Goal: Check status: Check status

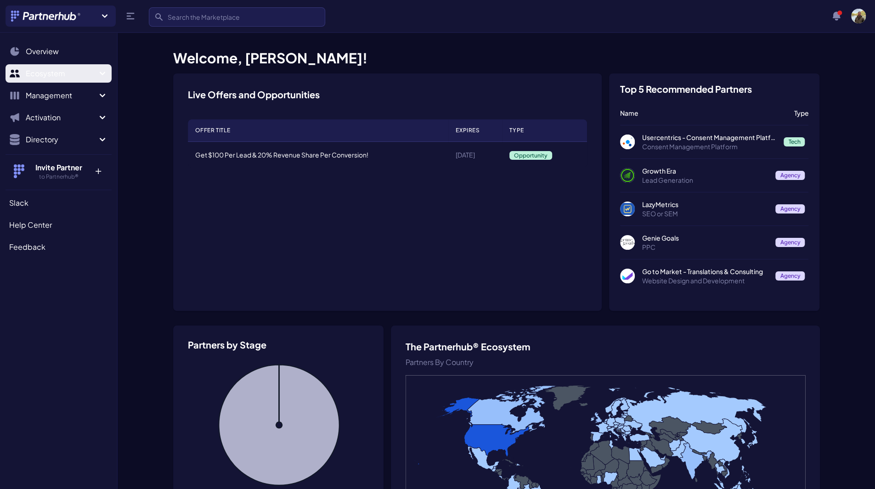
click at [103, 73] on icon "Sidebar" at bounding box center [102, 73] width 11 height 11
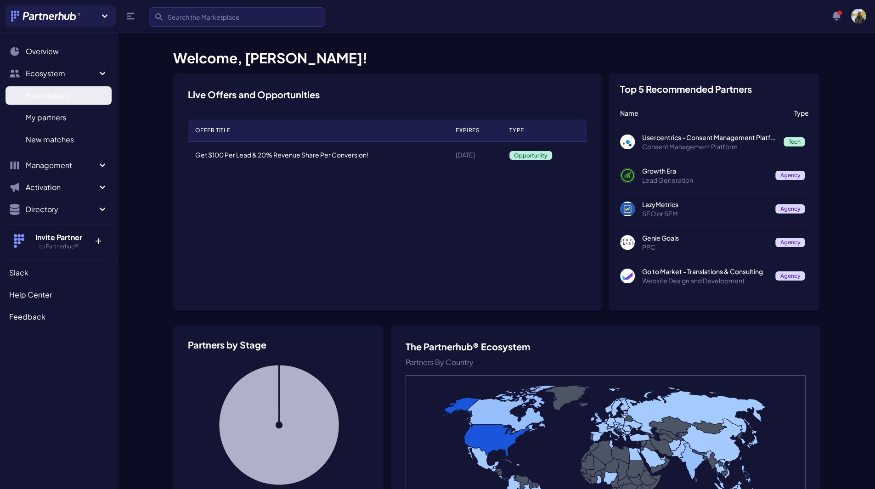
click at [65, 97] on span "Marketplace" at bounding box center [48, 95] width 44 height 11
click at [59, 114] on span "My partners" at bounding box center [46, 117] width 40 height 11
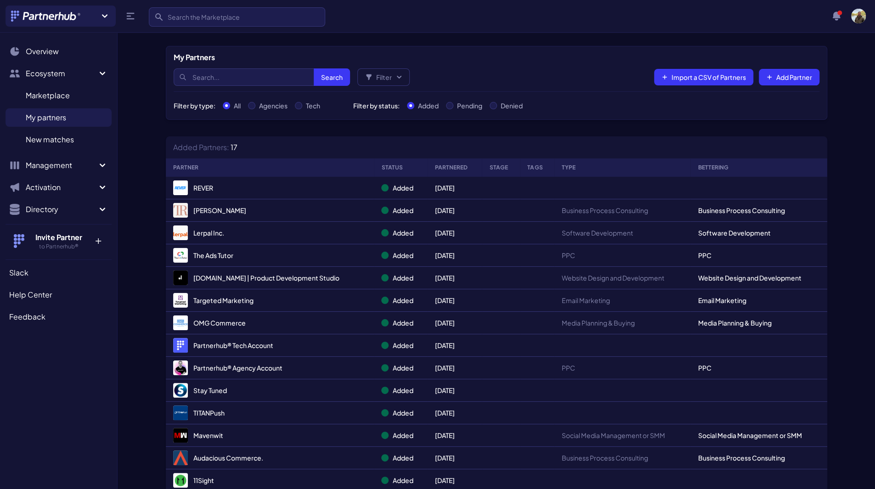
click at [59, 114] on span "My partners" at bounding box center [46, 117] width 40 height 11
click at [497, 106] on input "Denied" at bounding box center [493, 105] width 7 height 7
radio input "true"
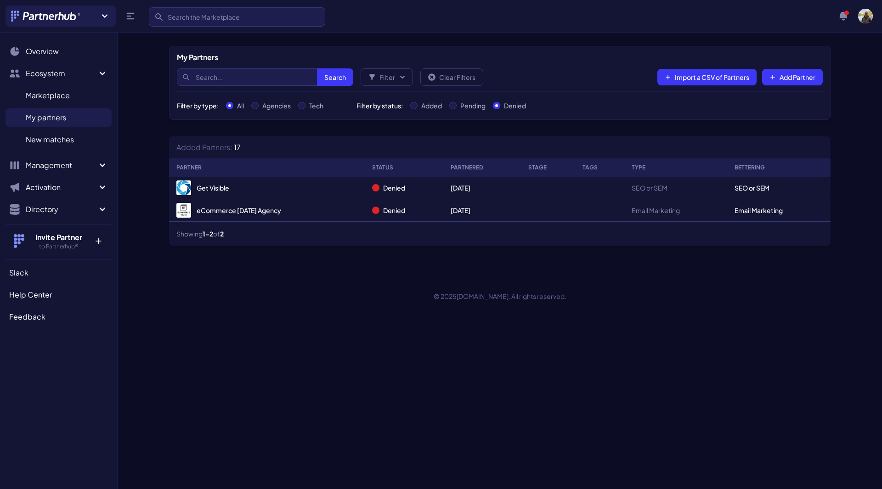
click at [461, 106] on label "Pending" at bounding box center [472, 105] width 25 height 9
click at [456, 106] on input "Pending" at bounding box center [452, 105] width 7 height 7
radio input "true"
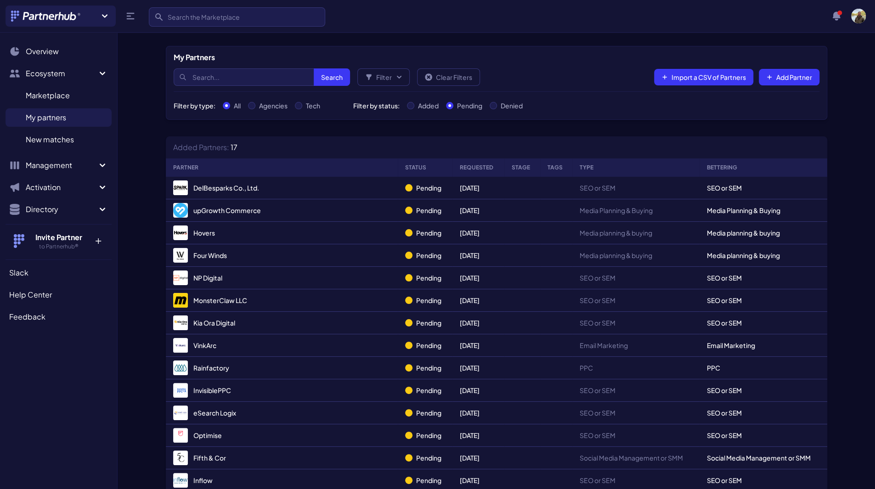
click at [519, 104] on label "Denied" at bounding box center [512, 105] width 22 height 9
click at [497, 104] on input "Denied" at bounding box center [493, 105] width 7 height 7
radio input "true"
